Goal: Transaction & Acquisition: Purchase product/service

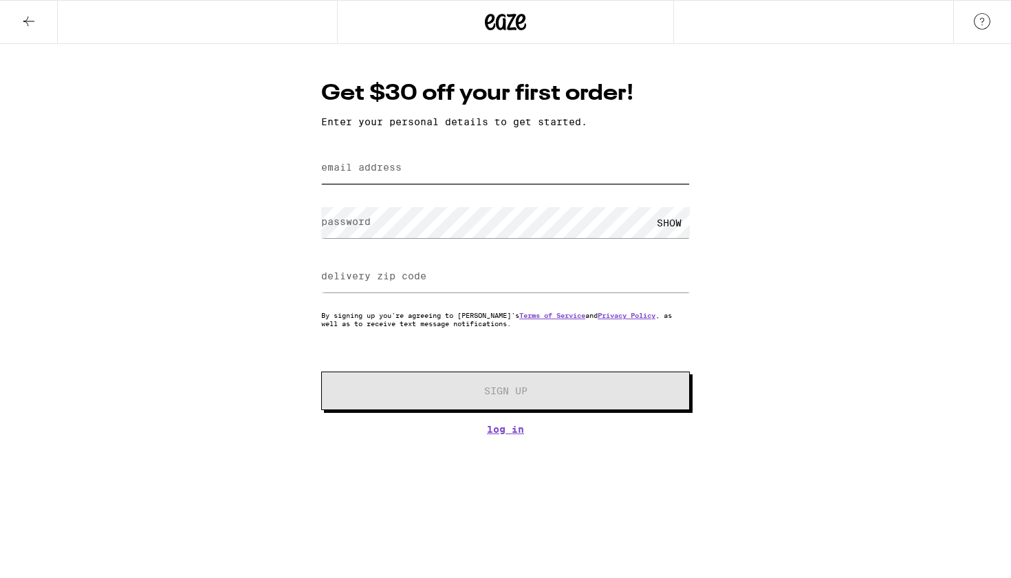
type input "[EMAIL_ADDRESS][DOMAIN_NAME]"
click at [508, 432] on link "Log In" at bounding box center [505, 429] width 369 height 11
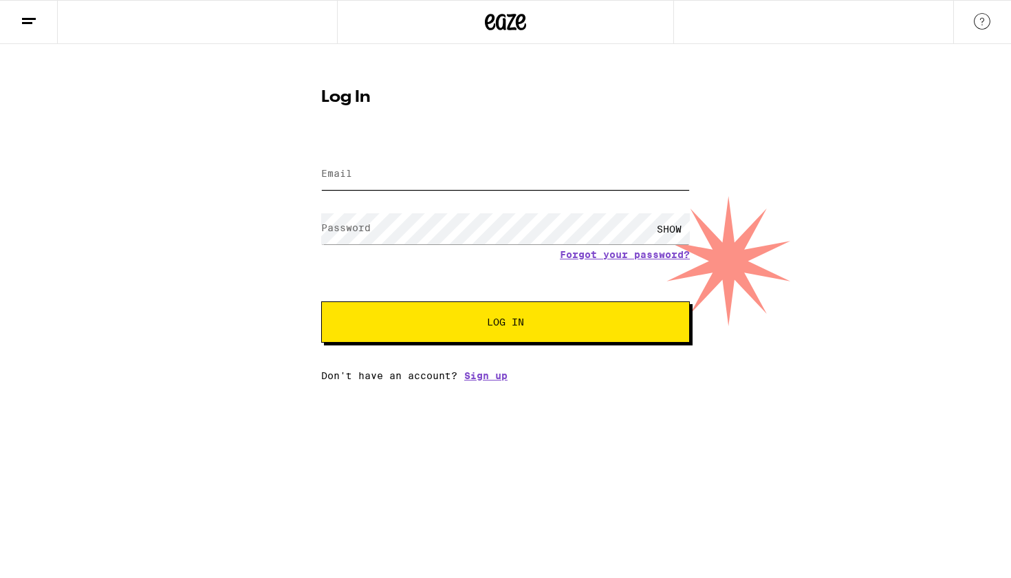
type input "[EMAIL_ADDRESS][DOMAIN_NAME]"
click at [539, 333] on button "Log In" at bounding box center [505, 321] width 369 height 41
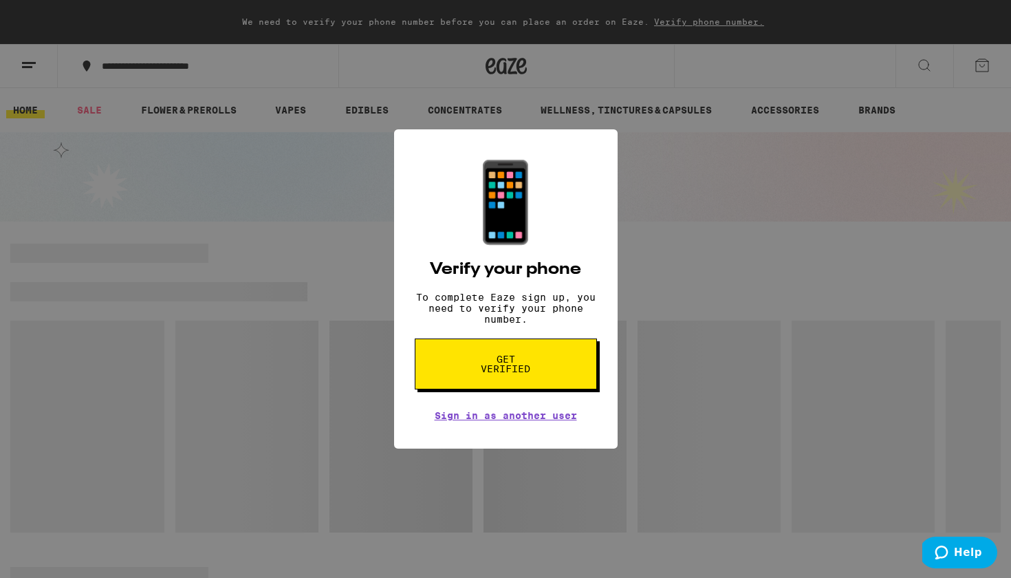
click at [513, 361] on span "Get verified" at bounding box center [506, 363] width 71 height 19
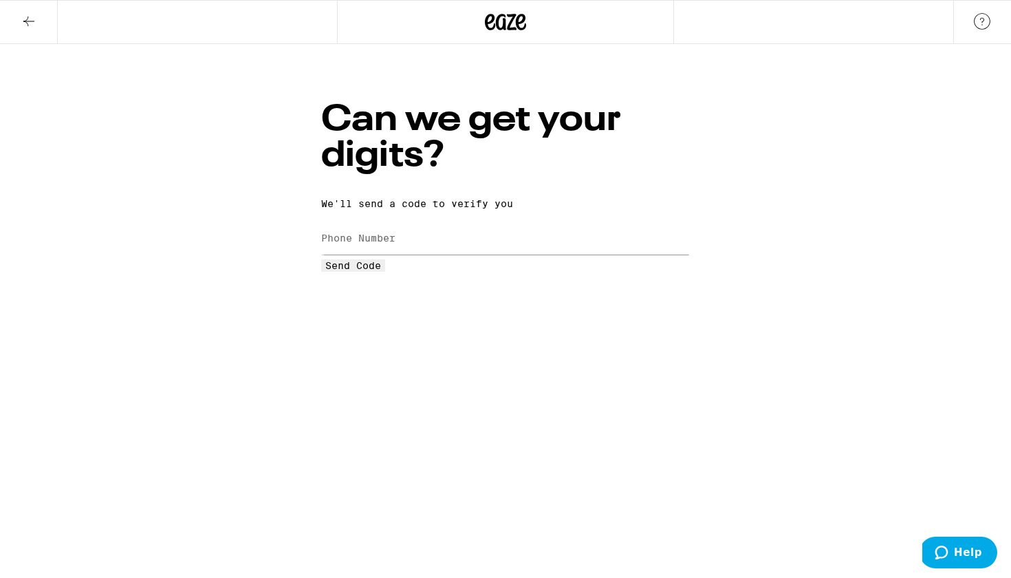
click at [396, 233] on label "Phone Number" at bounding box center [358, 238] width 74 height 11
type input "[PHONE_NUMBER]"
click at [381, 271] on span "Send Code" at bounding box center [353, 265] width 56 height 11
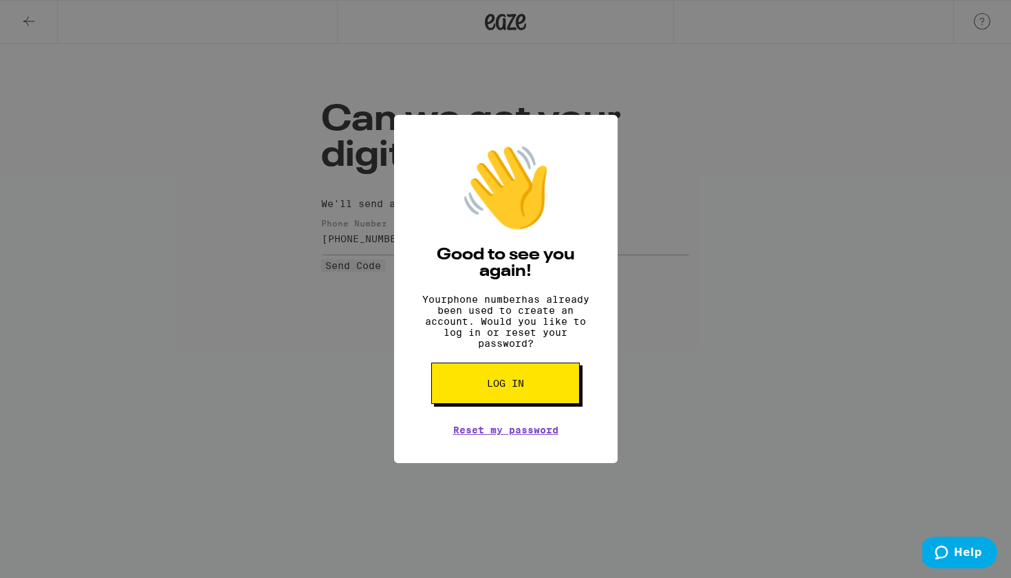
click at [493, 388] on span "Log in" at bounding box center [505, 383] width 37 height 10
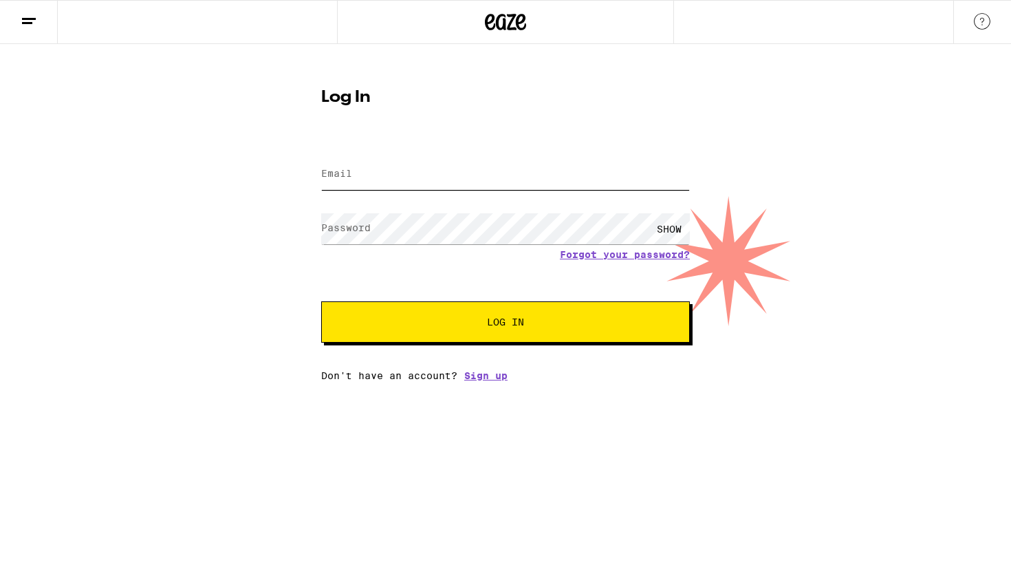
type input "[EMAIL_ADDRESS][DOMAIN_NAME]"
click at [541, 327] on span "Log In" at bounding box center [505, 322] width 257 height 10
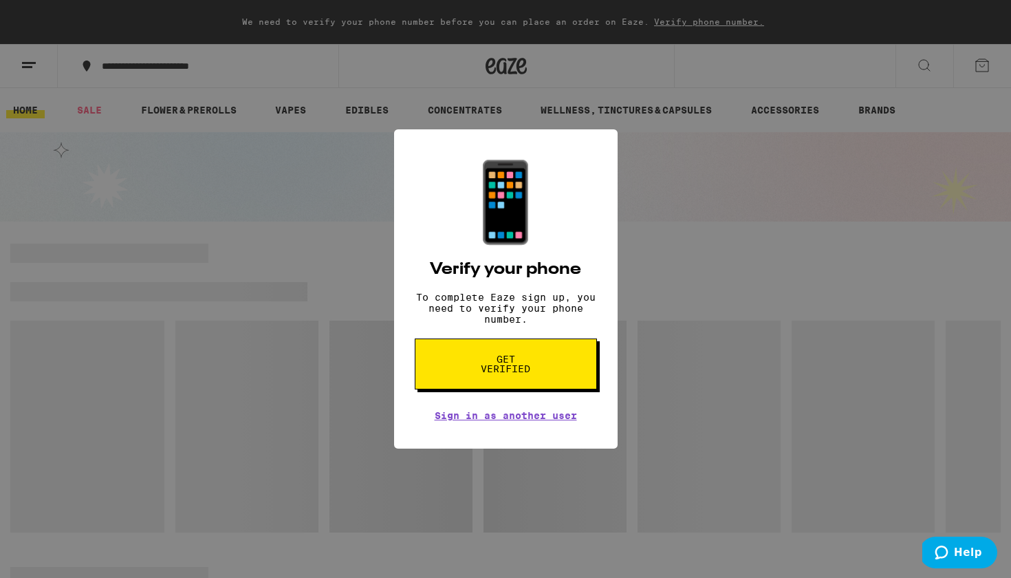
click at [526, 368] on span "Get verified" at bounding box center [506, 363] width 71 height 19
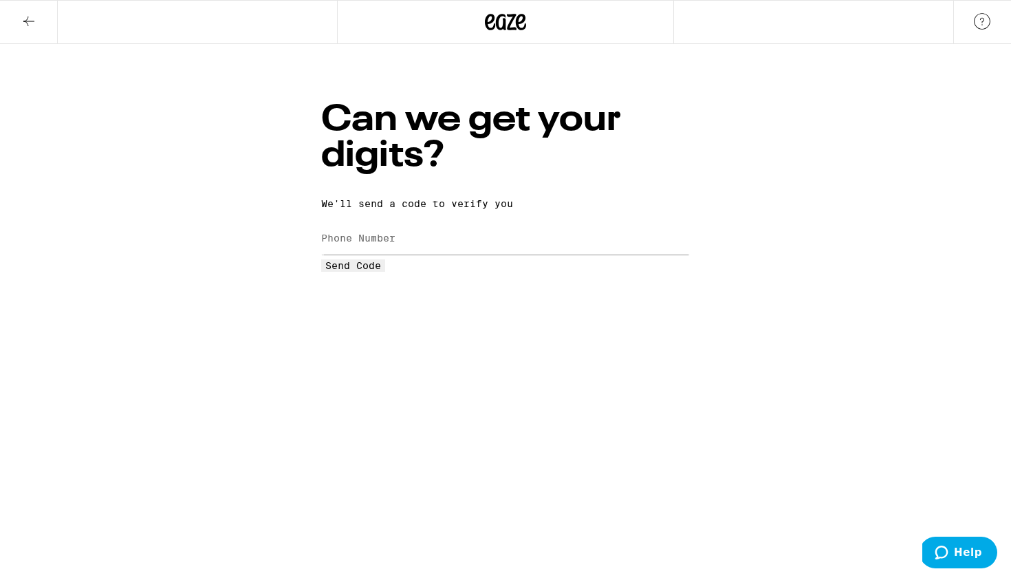
click at [396, 233] on label "Phone Number" at bounding box center [358, 238] width 74 height 11
type input "[PHONE_NUMBER]"
click at [381, 271] on span "Send Code" at bounding box center [353, 265] width 56 height 11
